Goal: Task Accomplishment & Management: Complete application form

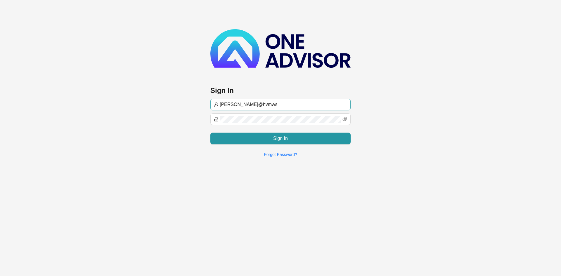
type input "[PERSON_NAME]@hvmws"
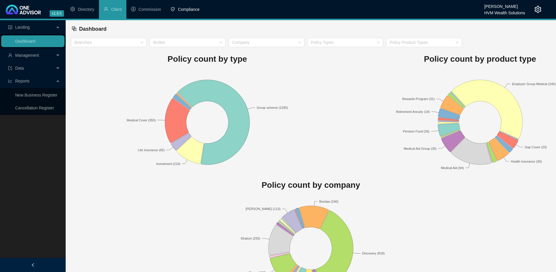
click at [183, 7] on span "Compliance" at bounding box center [189, 9] width 22 height 5
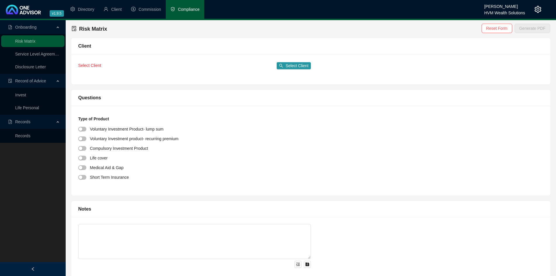
click at [299, 61] on div "Select Client Select Client" at bounding box center [194, 65] width 233 height 9
click at [296, 64] on span "Select Client" at bounding box center [297, 66] width 23 height 6
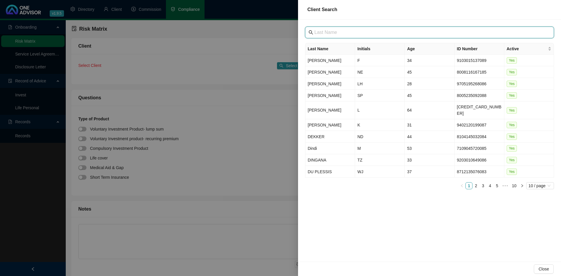
click at [353, 34] on input "text" at bounding box center [429, 32] width 231 height 7
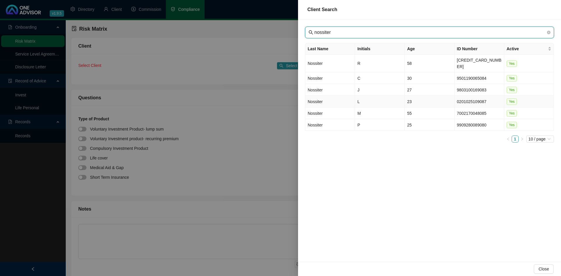
type input "nossiter"
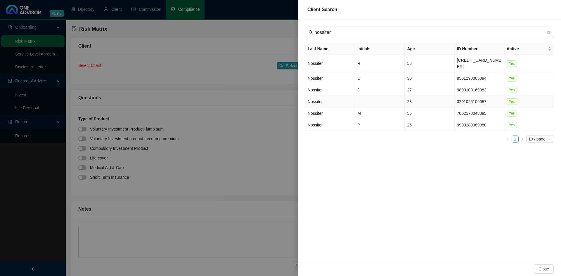
click at [332, 96] on td "Nossiter" at bounding box center [330, 102] width 50 height 12
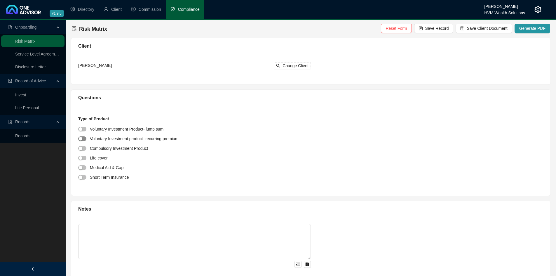
click at [84, 137] on span "button" at bounding box center [82, 138] width 8 height 5
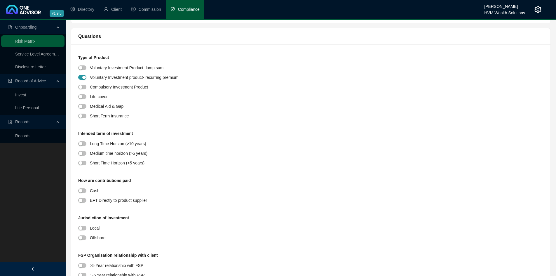
scroll to position [88, 0]
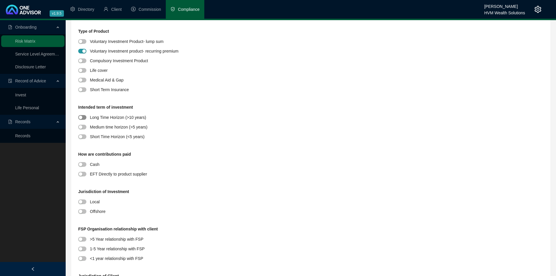
click at [82, 117] on div "button" at bounding box center [81, 118] width 4 height 4
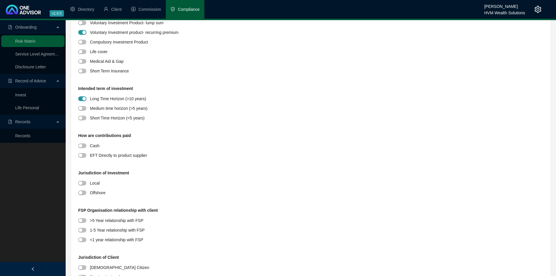
scroll to position [117, 0]
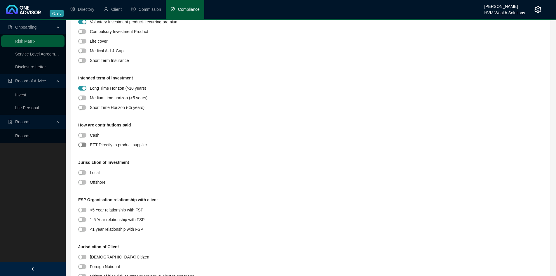
click at [82, 144] on div "button" at bounding box center [81, 145] width 4 height 4
click at [80, 174] on div "button" at bounding box center [81, 173] width 4 height 4
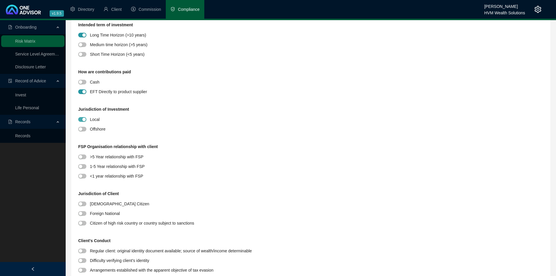
scroll to position [175, 0]
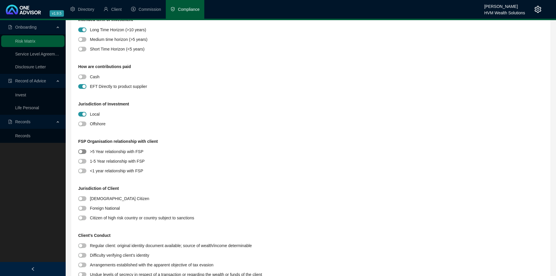
click at [83, 152] on span "button" at bounding box center [82, 151] width 8 height 5
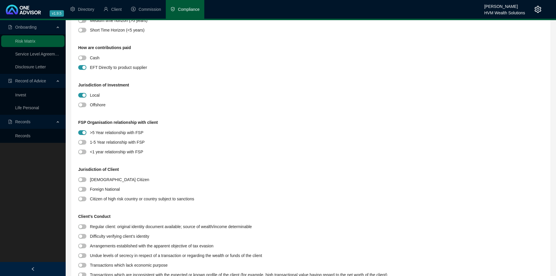
scroll to position [204, 0]
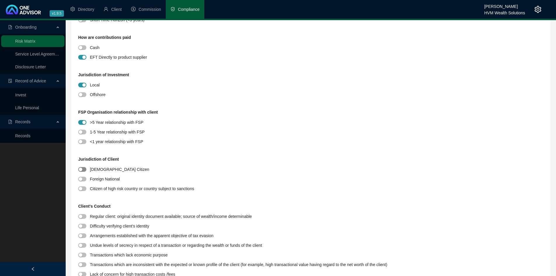
click at [83, 171] on span "button" at bounding box center [82, 169] width 8 height 5
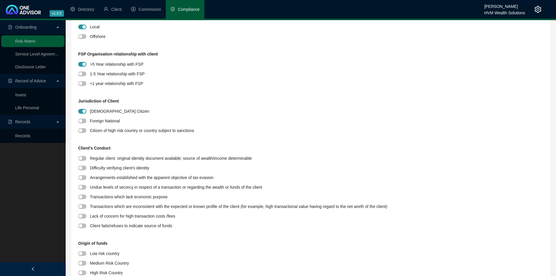
scroll to position [263, 0]
click at [81, 158] on div "button" at bounding box center [81, 158] width 4 height 4
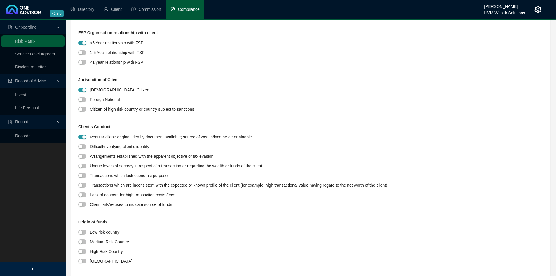
scroll to position [321, 0]
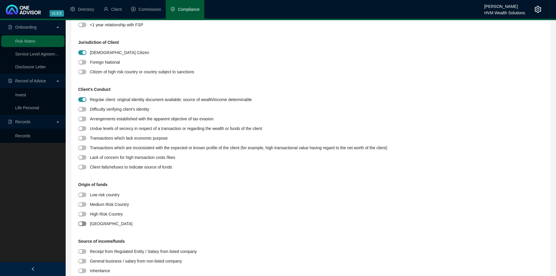
click at [79, 223] on div "button" at bounding box center [81, 224] width 4 height 4
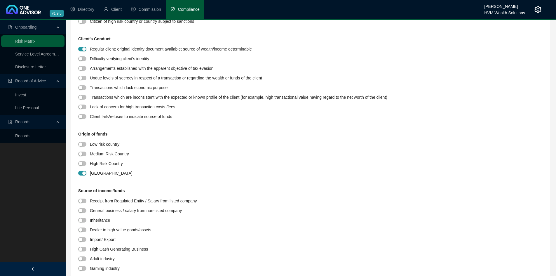
scroll to position [380, 0]
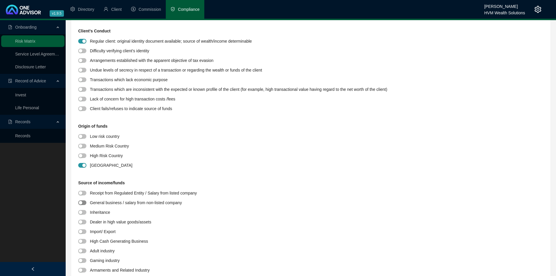
click at [82, 203] on div "button" at bounding box center [81, 203] width 4 height 4
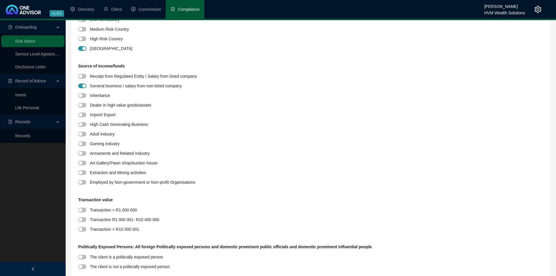
scroll to position [526, 0]
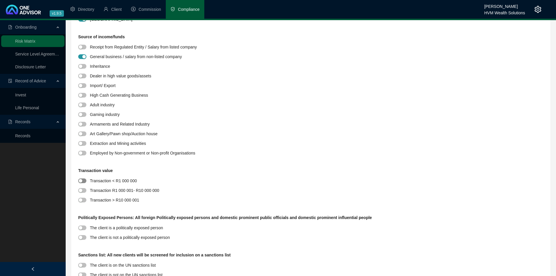
click at [82, 180] on span "button" at bounding box center [82, 180] width 8 height 5
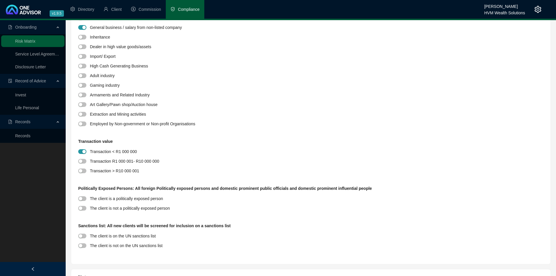
scroll to position [584, 0]
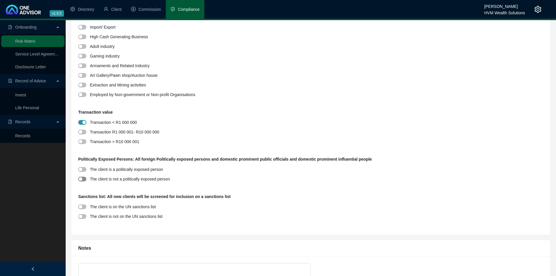
click at [81, 179] on div "button" at bounding box center [81, 179] width 4 height 4
click at [81, 218] on div "button" at bounding box center [81, 217] width 4 height 4
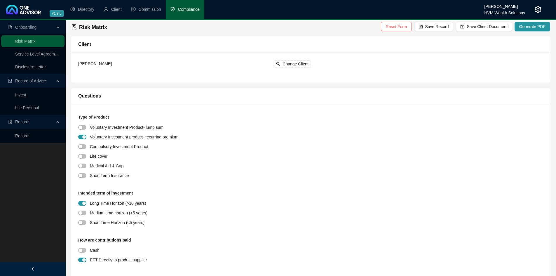
scroll to position [0, 0]
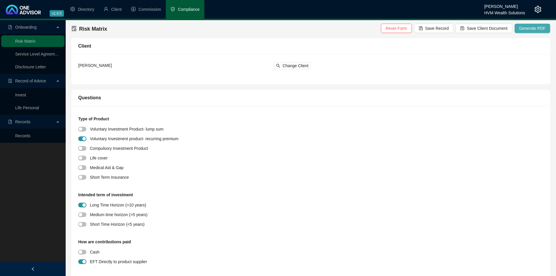
click at [520, 26] on button "Generate PDF" at bounding box center [533, 28] width 36 height 9
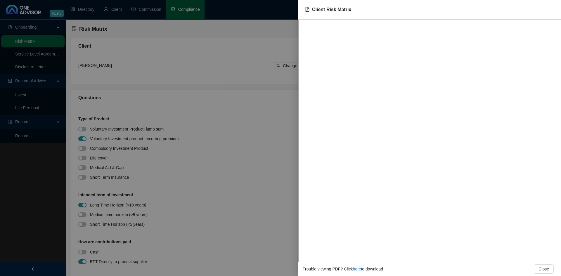
click at [270, 106] on div at bounding box center [280, 138] width 561 height 276
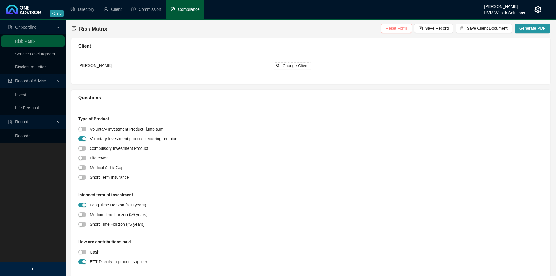
click at [398, 31] on span "Reset Form" at bounding box center [396, 28] width 21 height 6
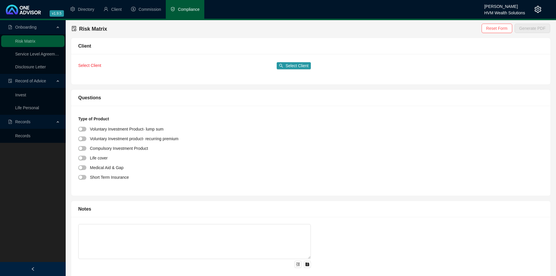
click at [20, 95] on link "Invest" at bounding box center [20, 95] width 11 height 5
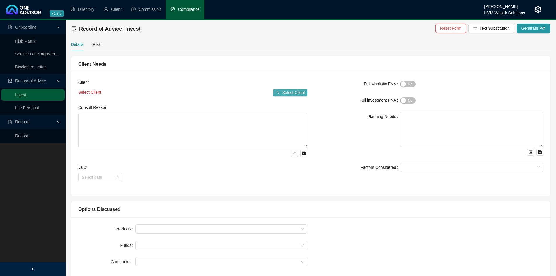
click at [289, 93] on span "Select Client" at bounding box center [293, 92] width 23 height 6
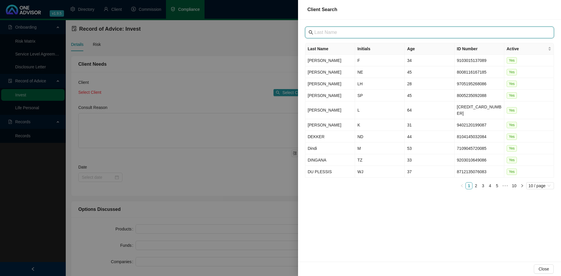
click at [336, 36] on input "text" at bounding box center [429, 32] width 231 height 7
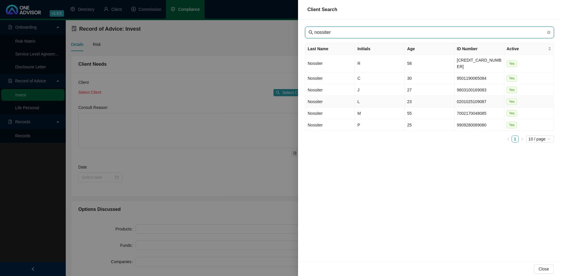
type input "nossiter"
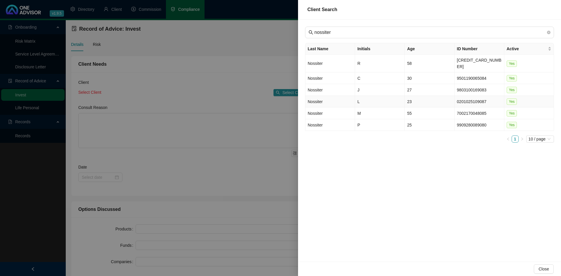
click at [328, 97] on td "Nossiter" at bounding box center [330, 102] width 50 height 12
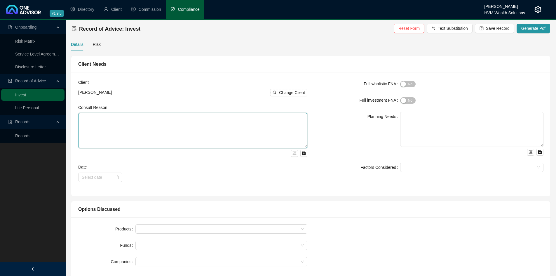
click at [120, 126] on textarea at bounding box center [192, 130] width 229 height 35
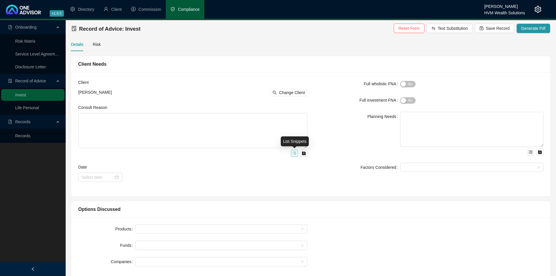
click at [295, 151] on button "button" at bounding box center [294, 153] width 7 height 7
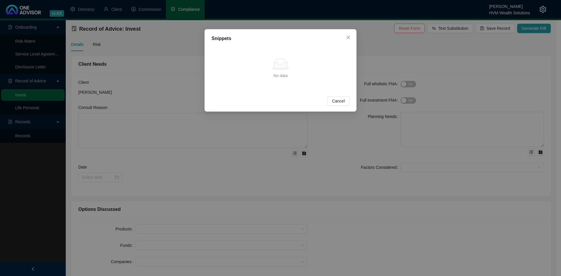
click at [203, 137] on div "Snippets No data No data Cancel OK" at bounding box center [280, 138] width 561 height 276
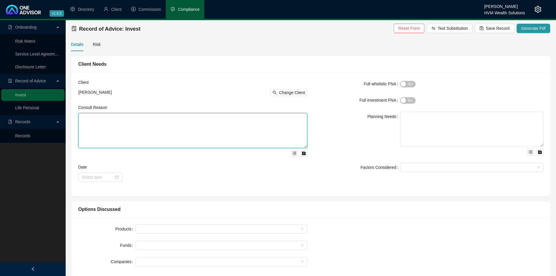
click at [199, 128] on textarea at bounding box center [192, 130] width 229 height 35
type textarea "w"
click at [141, 117] on textarea "We met to discuss your current tax investment tax certificates and" at bounding box center [192, 130] width 229 height 35
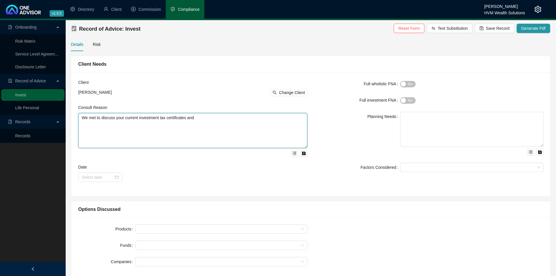
click at [237, 117] on textarea "We met to discuss your current investment tax certificates and" at bounding box center [192, 130] width 229 height 35
click at [266, 117] on textarea "We met to discuss your current investment tax certificates and the impact that …" at bounding box center [192, 130] width 229 height 35
click at [289, 118] on textarea "We met to discuss your current investment tax certificates and the impact that …" at bounding box center [192, 130] width 229 height 35
click at [235, 129] on textarea "We met to discuss your current investment tax certificates and the impact that …" at bounding box center [192, 130] width 229 height 35
click at [240, 124] on textarea "We met to discuss your current investment tax certificates and the impact that …" at bounding box center [192, 130] width 229 height 35
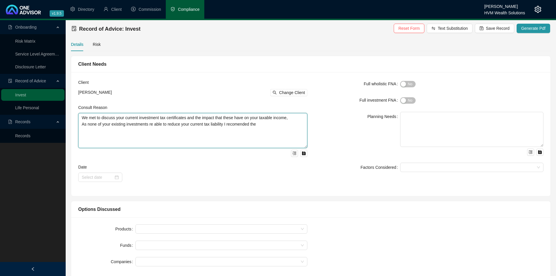
drag, startPoint x: 240, startPoint y: 119, endPoint x: 234, endPoint y: 124, distance: 7.7
click at [273, 127] on textarea "We met to discuss your current investment tax certificates and the impact that …" at bounding box center [192, 130] width 229 height 35
type textarea "We met to discuss your current investment tax certificates and the impact that …"
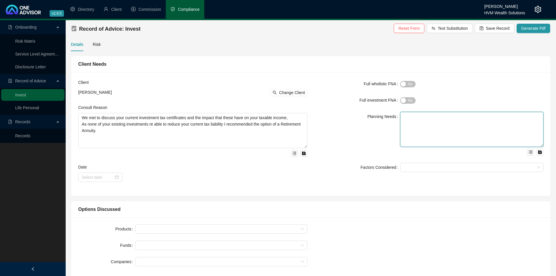
click at [424, 123] on textarea at bounding box center [471, 129] width 143 height 35
type textarea "A"
click at [409, 122] on textarea "A complete FNA will be completed on your annual review, for now the focuse wa o…" at bounding box center [471, 129] width 143 height 35
drag, startPoint x: 409, startPoint y: 125, endPoint x: 414, endPoint y: 124, distance: 5.7
click at [414, 124] on textarea "A complete FNA will be completed on your annual review, for now the focuse wa o…" at bounding box center [471, 129] width 143 height 35
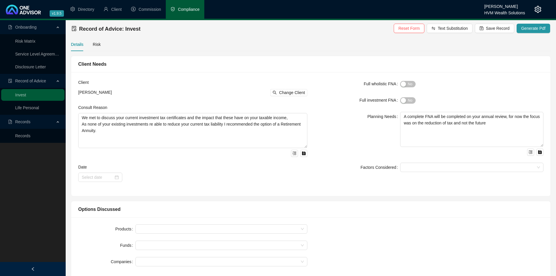
click at [471, 90] on form "Full wholistic FNA Yes No Full investment FNA Yes No Planning Needs A complete …" at bounding box center [429, 125] width 229 height 93
click at [508, 126] on textarea "A complete FNA will be completed on your annual review, for now the focus was o…" at bounding box center [471, 129] width 143 height 35
click at [407, 99] on button "Yes No" at bounding box center [407, 100] width 15 height 6
click at [407, 99] on span "Yes No" at bounding box center [407, 100] width 15 height 6
click at [504, 120] on textarea "A complete FNA will be completed on your annual review, for now the focus was o…" at bounding box center [471, 129] width 143 height 35
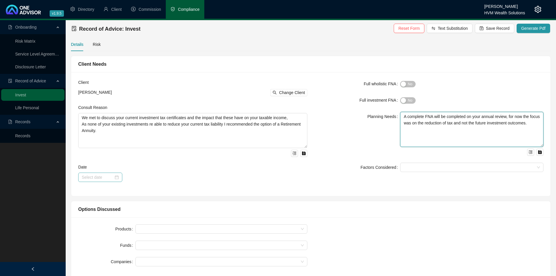
click at [116, 177] on div at bounding box center [100, 177] width 37 height 6
type textarea "A complete FNA will be completed on your annual review, for now the focus was o…"
type input "[DATE]"
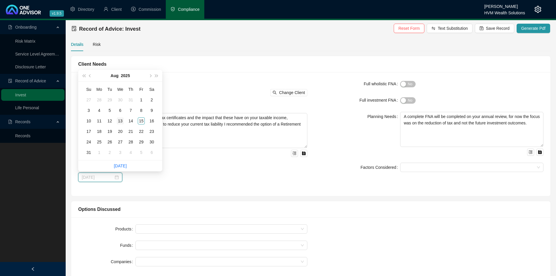
type input "[DATE]"
click at [122, 121] on div "13" at bounding box center [120, 120] width 7 height 7
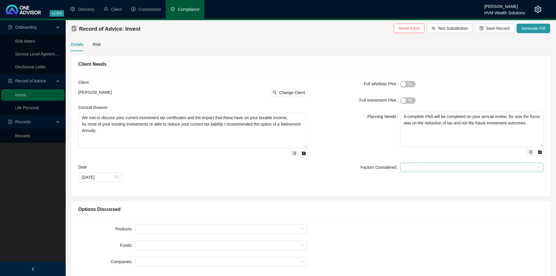
click at [412, 167] on div at bounding box center [469, 167] width 135 height 4
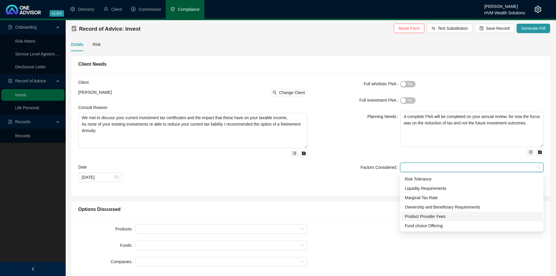
click at [423, 214] on div "Product Provider Fees" at bounding box center [472, 216] width 134 height 6
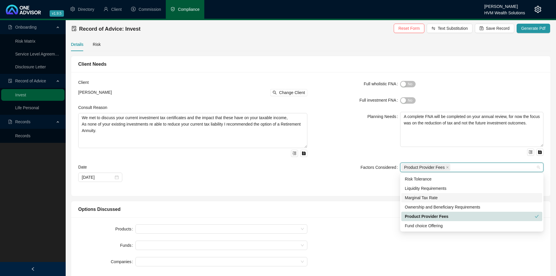
click at [433, 195] on div "Marginal Tax Rate" at bounding box center [472, 198] width 134 height 6
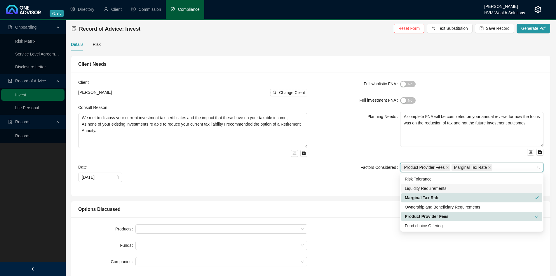
click at [356, 155] on div "Planning Needs" at bounding box center [358, 134] width 86 height 44
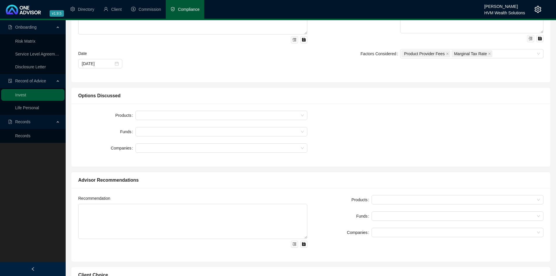
scroll to position [117, 0]
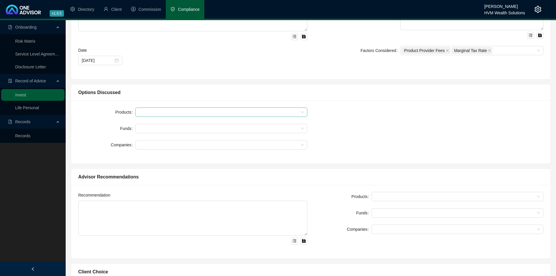
click at [199, 112] on div at bounding box center [219, 112] width 164 height 4
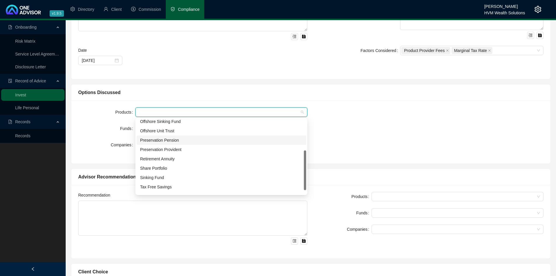
scroll to position [36, 0]
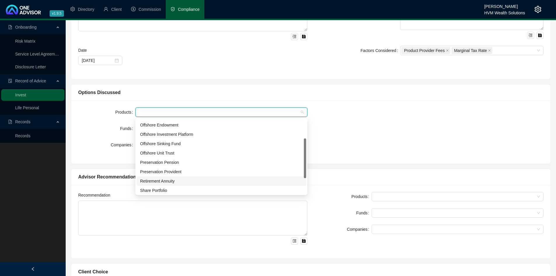
click at [187, 181] on div "Retirement Annuity" at bounding box center [221, 181] width 163 height 6
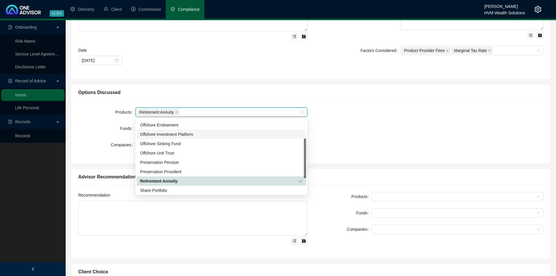
click at [388, 123] on div "Products Retirement Annuity Funds Companies" at bounding box center [311, 131] width 473 height 49
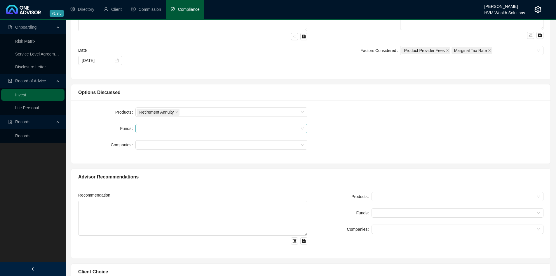
click at [211, 129] on div at bounding box center [219, 128] width 164 height 4
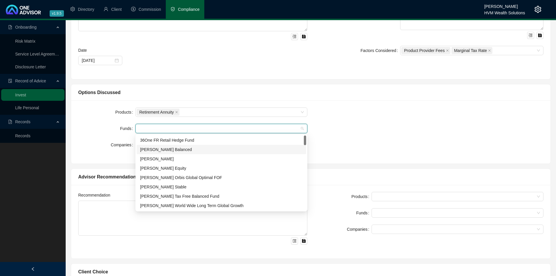
click at [200, 152] on div "[PERSON_NAME] Balanced" at bounding box center [221, 149] width 163 height 6
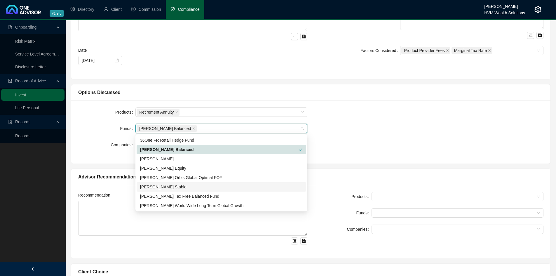
click at [191, 187] on div "[PERSON_NAME] Stable" at bounding box center [221, 187] width 163 height 6
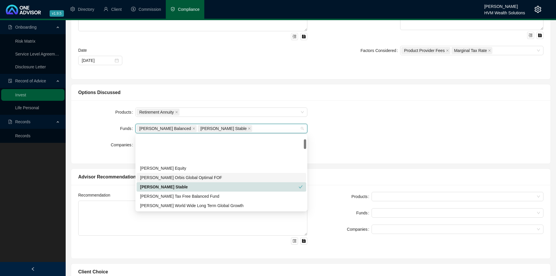
scroll to position [29, 0]
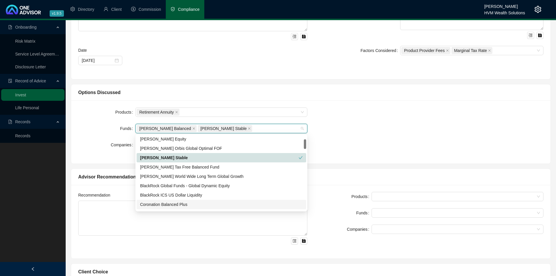
click at [207, 204] on div "Coronation Balanced Plus" at bounding box center [221, 204] width 163 height 6
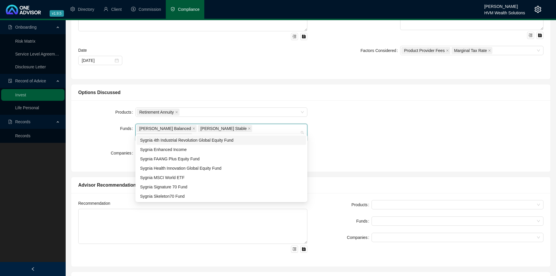
scroll to position [0, 0]
type input "syg"
click at [184, 195] on div "Sygnia Skeleton70 Fund" at bounding box center [221, 196] width 163 height 6
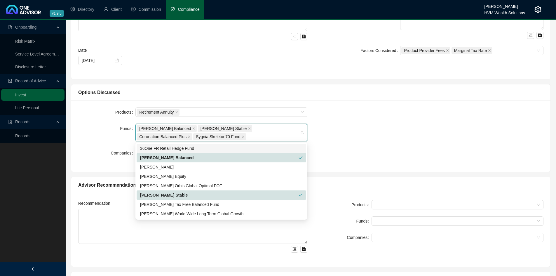
click at [371, 130] on div "Products Retirement Annuity Funds [PERSON_NAME] Balanced [PERSON_NAME] Stable C…" at bounding box center [311, 135] width 473 height 57
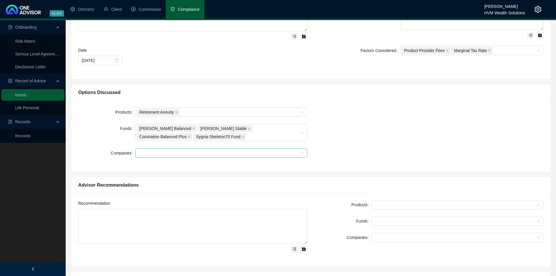
click at [285, 157] on div at bounding box center [222, 152] width 172 height 9
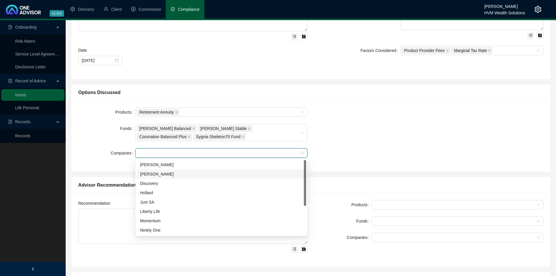
click at [184, 176] on div "[PERSON_NAME]" at bounding box center [221, 174] width 163 height 6
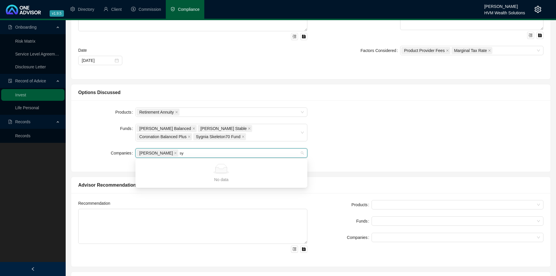
type input "s"
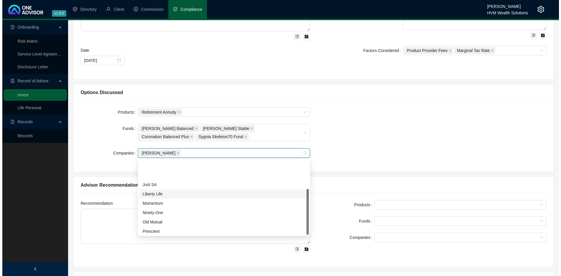
scroll to position [47, 0]
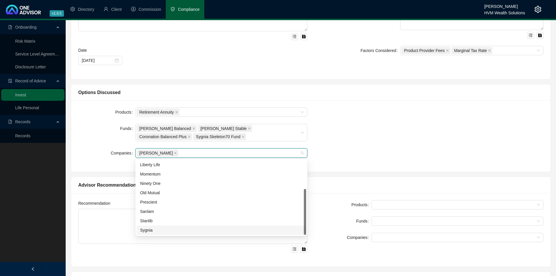
click at [188, 229] on div "Sygnia" at bounding box center [221, 230] width 163 height 6
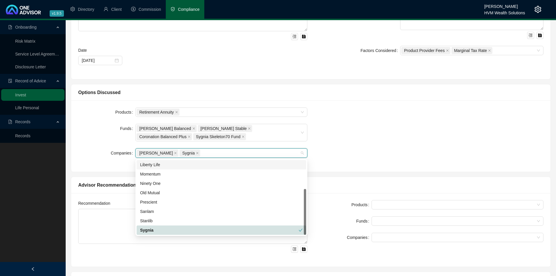
click at [373, 133] on div "Products Retirement Annuity Funds [PERSON_NAME] Balanced [PERSON_NAME] Stable C…" at bounding box center [311, 135] width 473 height 57
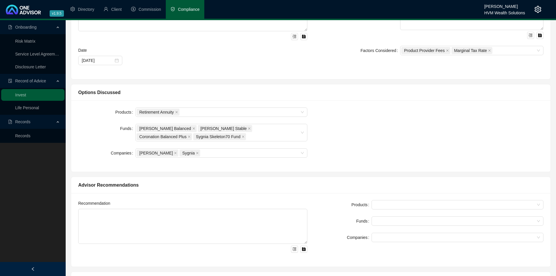
click at [291, 251] on div at bounding box center [192, 248] width 229 height 9
click at [294, 249] on icon "menu-unfold" at bounding box center [295, 249] width 4 height 4
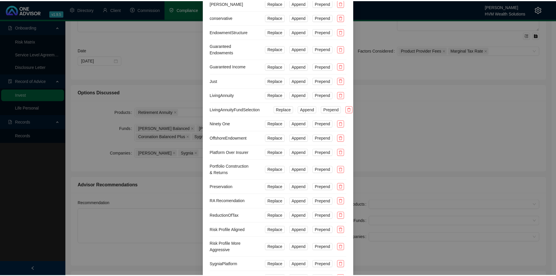
scroll to position [58, 0]
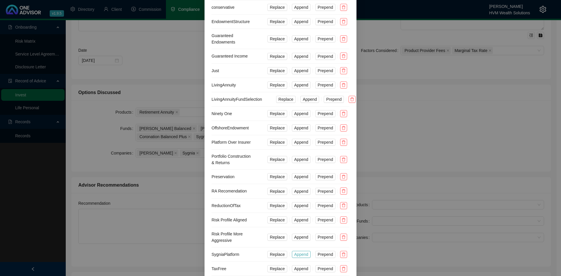
click at [296, 256] on span "Append" at bounding box center [301, 254] width 14 height 6
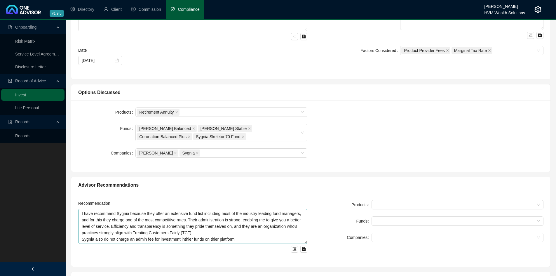
scroll to position [6, 0]
drag, startPoint x: 237, startPoint y: 241, endPoint x: 53, endPoint y: 238, distance: 184.9
click at [53, 238] on div "Onboarding Risk Matrix Service Level Agreement Disclosure Letter Record of Advi…" at bounding box center [278, 175] width 556 height 545
click at [235, 234] on textarea "I have recommend Sygnia because they offer an extensive fund list including mos…" at bounding box center [192, 226] width 229 height 35
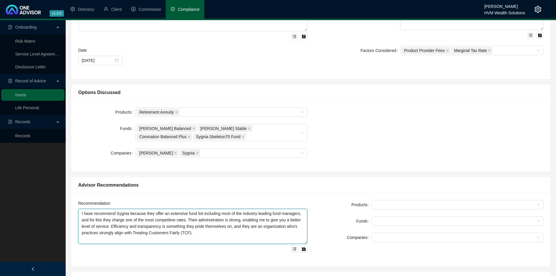
paste textarea "Given your current contribution capacity of R 500 per month, the Sygnia platfor…"
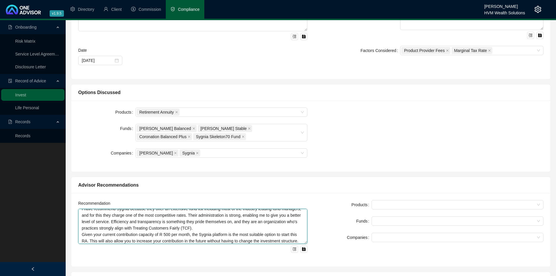
scroll to position [11, 0]
click at [238, 226] on textarea "I have recommend Sygnia because they offer an extensive fund list including mos…" at bounding box center [192, 226] width 229 height 35
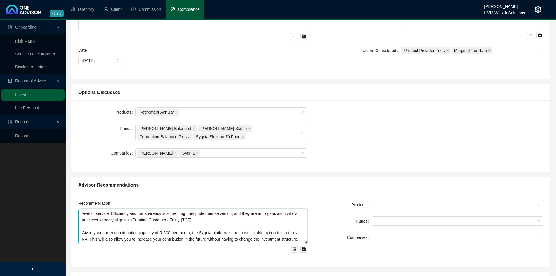
scroll to position [26, 0]
drag, startPoint x: 234, startPoint y: 227, endPoint x: 262, endPoint y: 223, distance: 28.5
click at [262, 223] on textarea "I have recommend Sygnia because they offer an extensive fund list including mos…" at bounding box center [192, 226] width 229 height 35
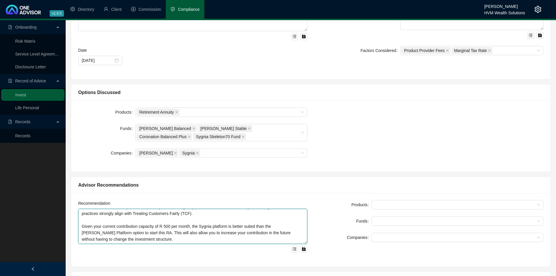
click at [257, 226] on textarea "I have recommend Sygnia because they offer an extensive fund list including mos…" at bounding box center [192, 226] width 229 height 35
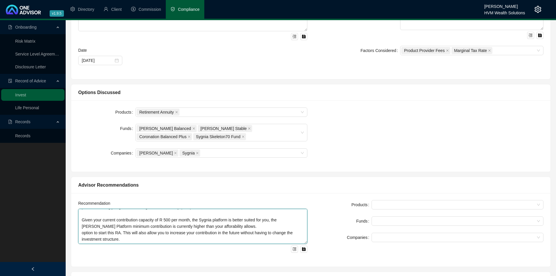
click at [198, 235] on textarea "I have recommend Sygnia because they offer an extensive fund list including mos…" at bounding box center [192, 226] width 229 height 35
drag, startPoint x: 122, startPoint y: 225, endPoint x: 80, endPoint y: 225, distance: 41.5
click at [80, 225] on textarea "I have recommend Sygnia because they offer an extensive fund list including mos…" at bounding box center [192, 226] width 229 height 35
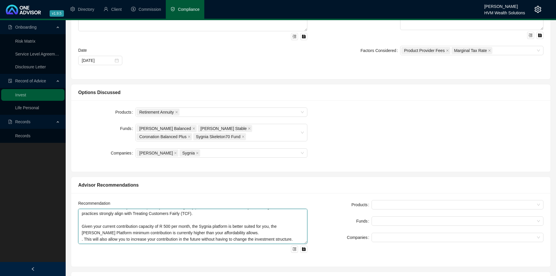
scroll to position [32, 0]
click at [123, 235] on textarea "I have recommend Sygnia because they offer an extensive fund list including mos…" at bounding box center [192, 226] width 229 height 35
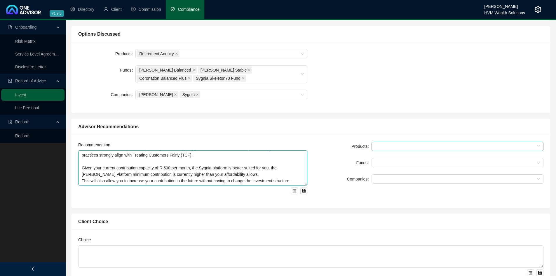
click at [397, 147] on div at bounding box center [455, 146] width 164 height 4
type textarea "I have recommend Sygnia because they offer an extensive fund list including mos…"
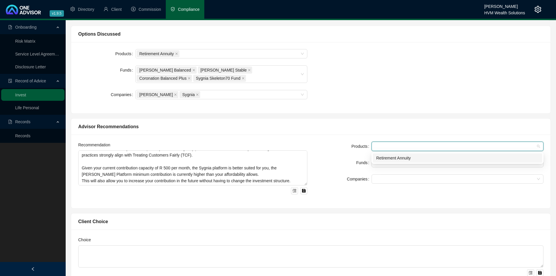
click at [398, 160] on div "Retirement Annuity" at bounding box center [457, 158] width 163 height 6
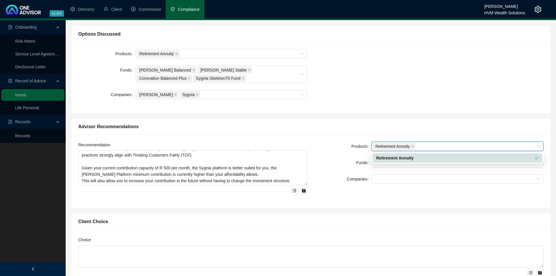
click at [398, 161] on div "Retirement Annuity" at bounding box center [458, 157] width 170 height 9
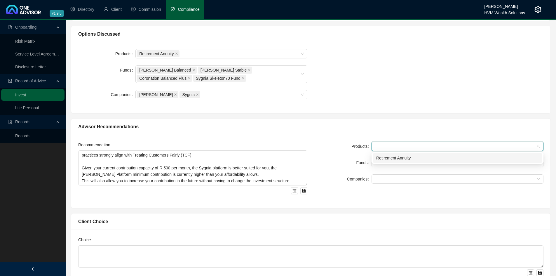
click at [397, 161] on div "Retirement Annuity" at bounding box center [458, 157] width 170 height 9
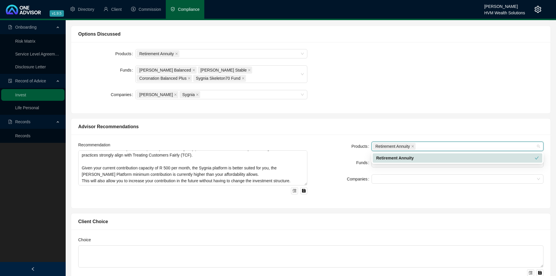
click at [343, 145] on div "Products" at bounding box center [343, 146] width 57 height 9
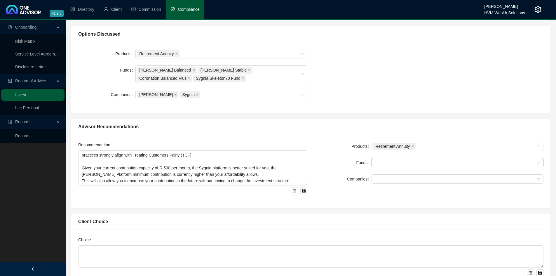
click at [387, 162] on div at bounding box center [455, 163] width 164 height 4
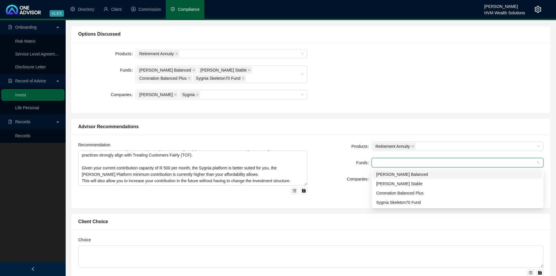
click at [428, 173] on div "[PERSON_NAME] Balanced" at bounding box center [457, 174] width 163 height 6
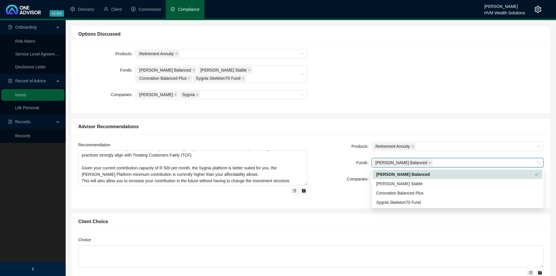
click at [439, 161] on div "[PERSON_NAME] Balanced" at bounding box center [455, 163] width 164 height 8
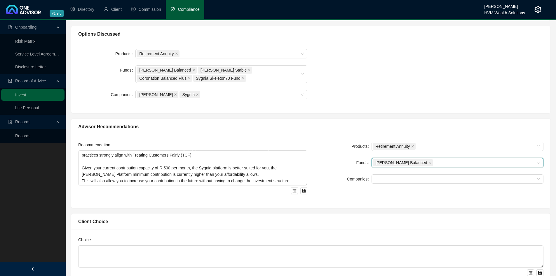
click at [449, 163] on div "[PERSON_NAME] Balanced" at bounding box center [455, 163] width 164 height 8
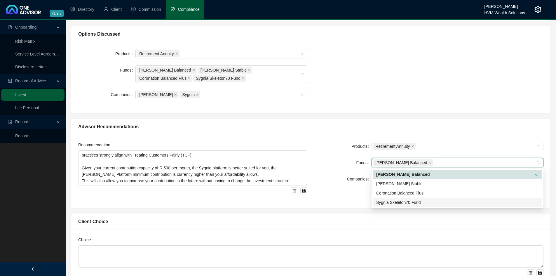
click at [447, 203] on div "Sygnia Skeleton70 Fund" at bounding box center [457, 202] width 163 height 6
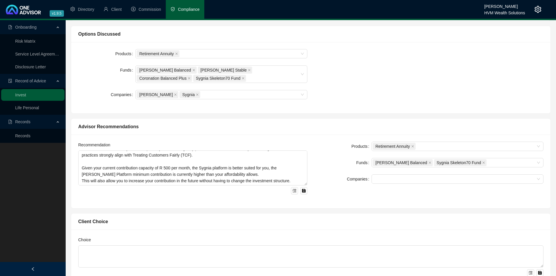
click at [338, 156] on form "Products Retirement Annuity Funds [PERSON_NAME] Balanced Sygnia Skeleton70 Fund…" at bounding box center [429, 163] width 229 height 42
click at [378, 177] on div at bounding box center [455, 179] width 164 height 4
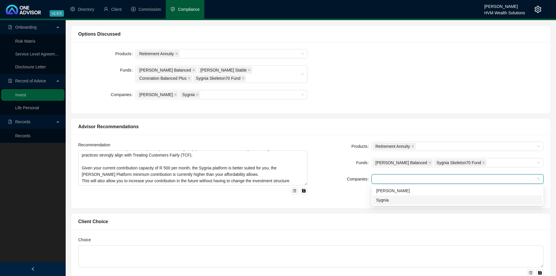
click at [404, 201] on div "Sygnia" at bounding box center [457, 200] width 163 height 6
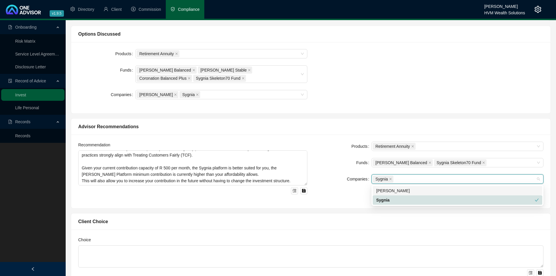
click at [333, 121] on div "Advisor Recommendations" at bounding box center [311, 127] width 480 height 16
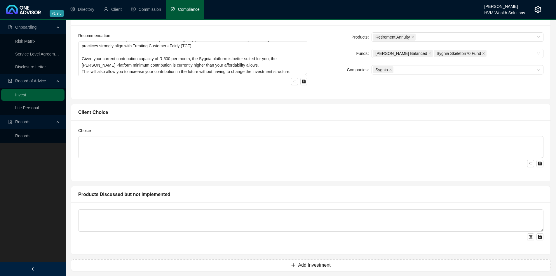
scroll to position [289, 0]
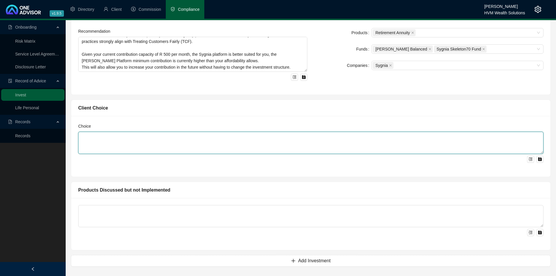
click at [212, 140] on textarea at bounding box center [311, 143] width 466 height 22
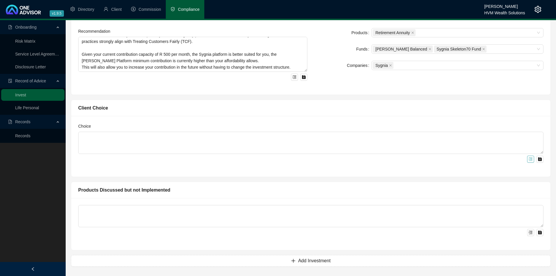
click at [531, 157] on icon "menu-unfold" at bounding box center [531, 159] width 4 height 4
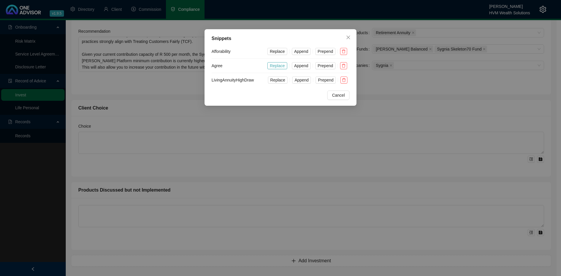
click at [276, 64] on span "Replace" at bounding box center [277, 66] width 15 height 6
type textarea "Client agrees with recomendation"
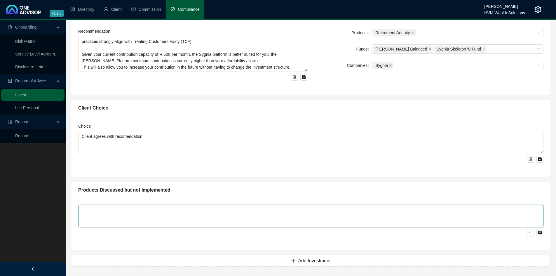
click at [200, 211] on textarea at bounding box center [311, 216] width 466 height 22
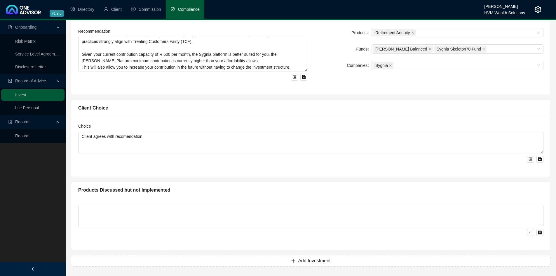
click at [528, 229] on div at bounding box center [311, 231] width 466 height 9
click at [530, 232] on icon "menu-unfold" at bounding box center [531, 232] width 4 height 4
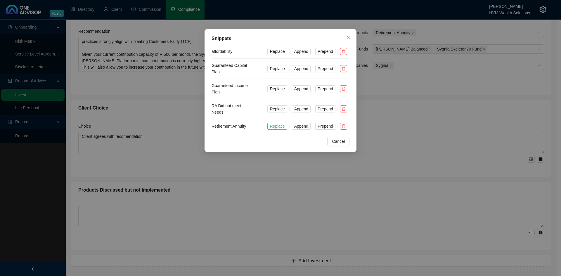
click at [280, 123] on span "Replace" at bounding box center [277, 126] width 15 height 6
type textarea "Retirement Annuity"
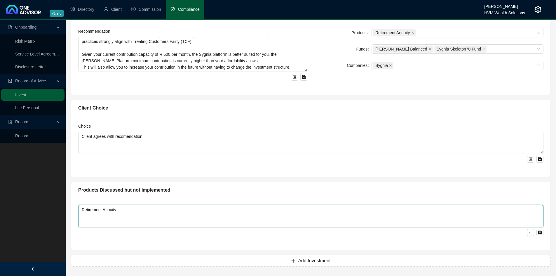
drag, startPoint x: 118, startPoint y: 209, endPoint x: 51, endPoint y: 209, distance: 66.3
click at [51, 209] on div "Onboarding Risk Matrix Service Level Agreement Disclosure Letter Record of Advi…" at bounding box center [278, 3] width 556 height 545
click at [381, 217] on textarea at bounding box center [311, 216] width 466 height 22
type textarea "A"
click at [213, 210] on textarea "The current minimum contribution of R 1000 per month on the [PERSON_NAME] platf…" at bounding box center [311, 216] width 466 height 22
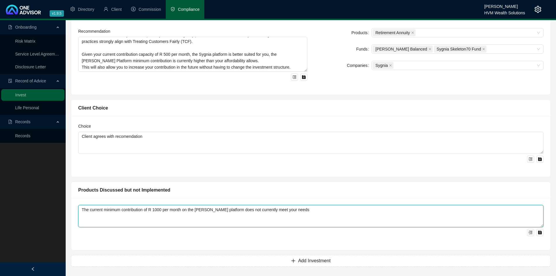
click at [324, 208] on textarea "The current minimum contribution of R 1000 per month on the [PERSON_NAME] platf…" at bounding box center [311, 216] width 466 height 22
type textarea "The current minimum contribution of R 1000 per month on the [PERSON_NAME] platf…"
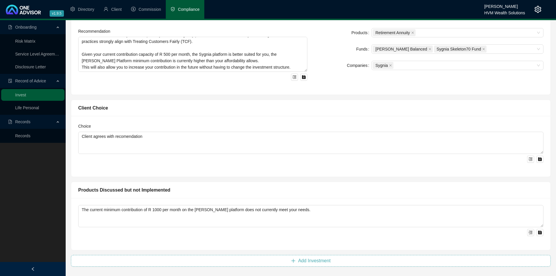
click at [353, 261] on button "Add Investment" at bounding box center [311, 261] width 480 height 12
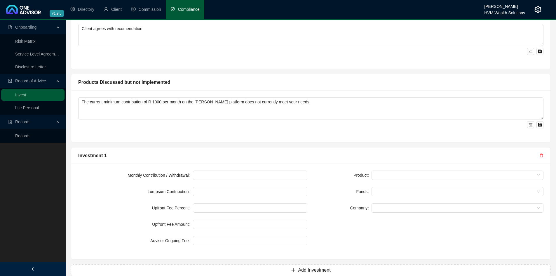
scroll to position [406, 0]
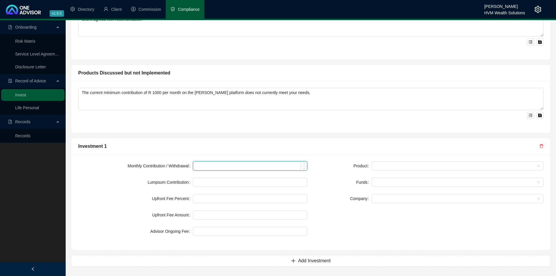
click at [242, 164] on input at bounding box center [250, 166] width 114 height 9
type input "500"
click at [236, 181] on input at bounding box center [250, 182] width 114 height 9
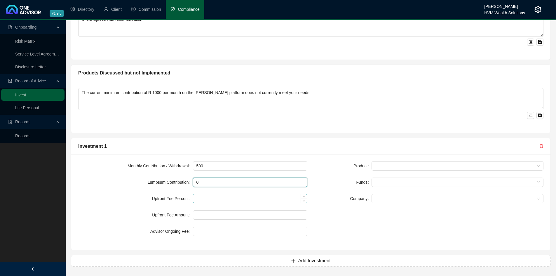
type input "0"
click at [231, 196] on input at bounding box center [250, 198] width 114 height 9
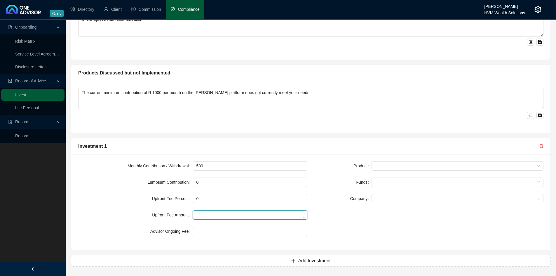
type input "0.00"
click at [225, 212] on input at bounding box center [250, 215] width 114 height 9
type input "0"
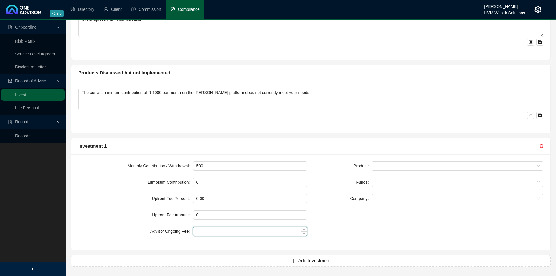
click at [212, 230] on input at bounding box center [250, 231] width 114 height 9
click at [459, 164] on span at bounding box center [457, 166] width 165 height 9
type input "0.35"
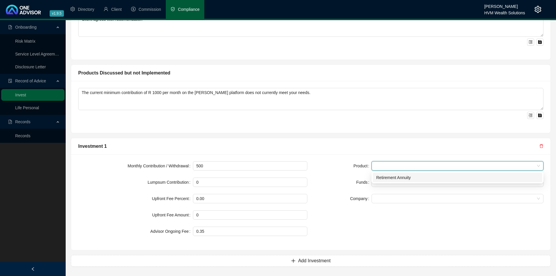
click at [438, 177] on div "Retirement Annuity" at bounding box center [457, 177] width 163 height 6
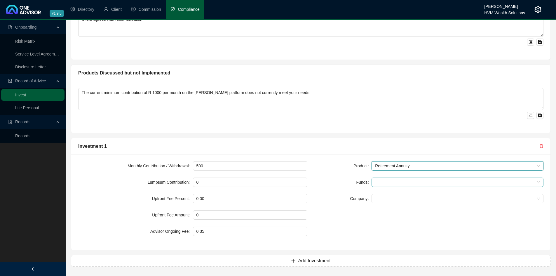
click at [436, 178] on div at bounding box center [458, 182] width 172 height 9
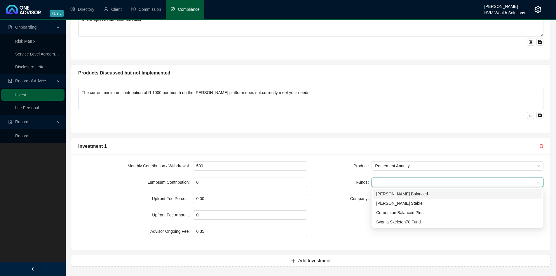
click at [422, 195] on div "[PERSON_NAME] Balanced" at bounding box center [457, 194] width 163 height 6
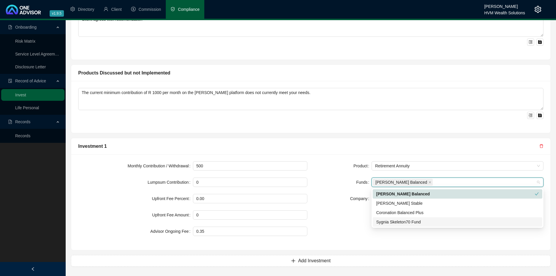
click at [420, 222] on div "Sygnia Skeleton70 Fund" at bounding box center [457, 222] width 163 height 6
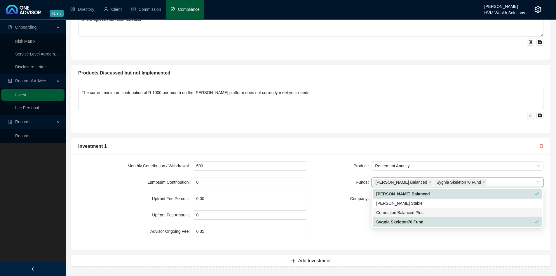
click at [351, 188] on form "Product Retirement Annuity Funds [PERSON_NAME] Balanced, Sygnia Skeleton70 Fund…" at bounding box center [429, 182] width 229 height 42
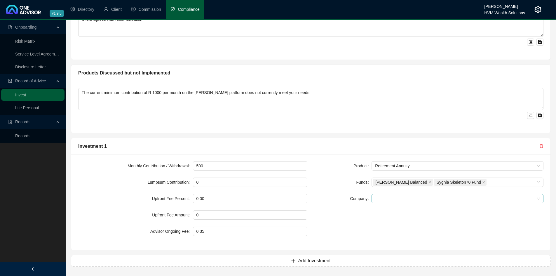
click at [402, 199] on span at bounding box center [457, 198] width 165 height 9
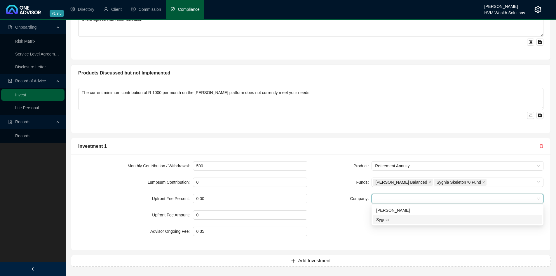
click at [399, 220] on div "Sygnia" at bounding box center [457, 219] width 163 height 6
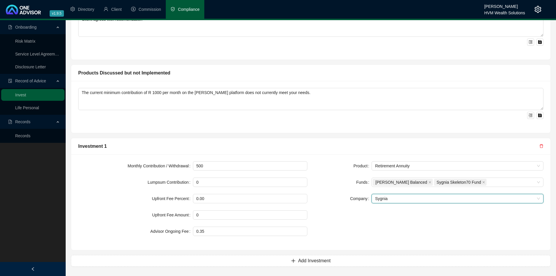
click at [368, 216] on div "Product Retirement Annuity Funds [PERSON_NAME] Balanced Sygnia Skeleton70 Fund …" at bounding box center [429, 202] width 236 height 82
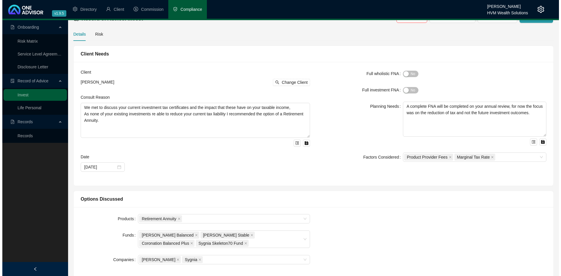
scroll to position [0, 0]
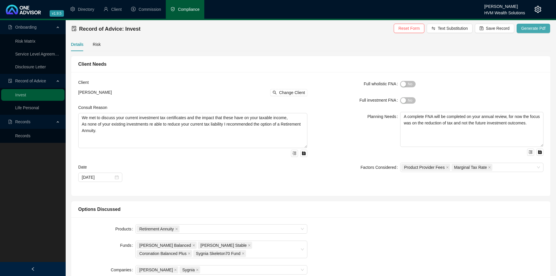
click at [533, 27] on span "Generate Pdf" at bounding box center [534, 28] width 24 height 6
